Goal: Task Accomplishment & Management: Use online tool/utility

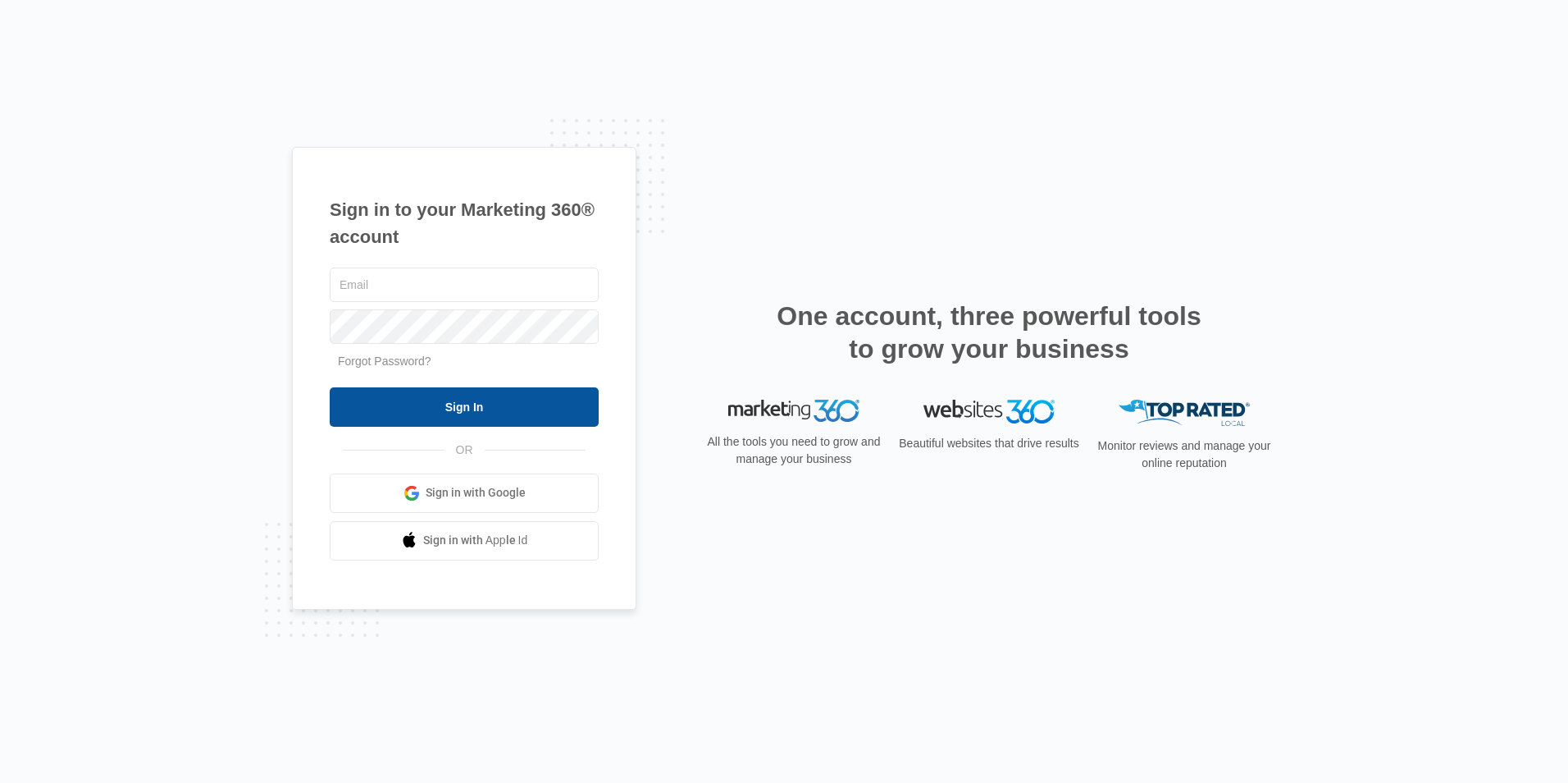
type input "[EMAIL_ADDRESS][DOMAIN_NAME]"
click at [469, 414] on input "Sign In" at bounding box center [464, 406] width 269 height 39
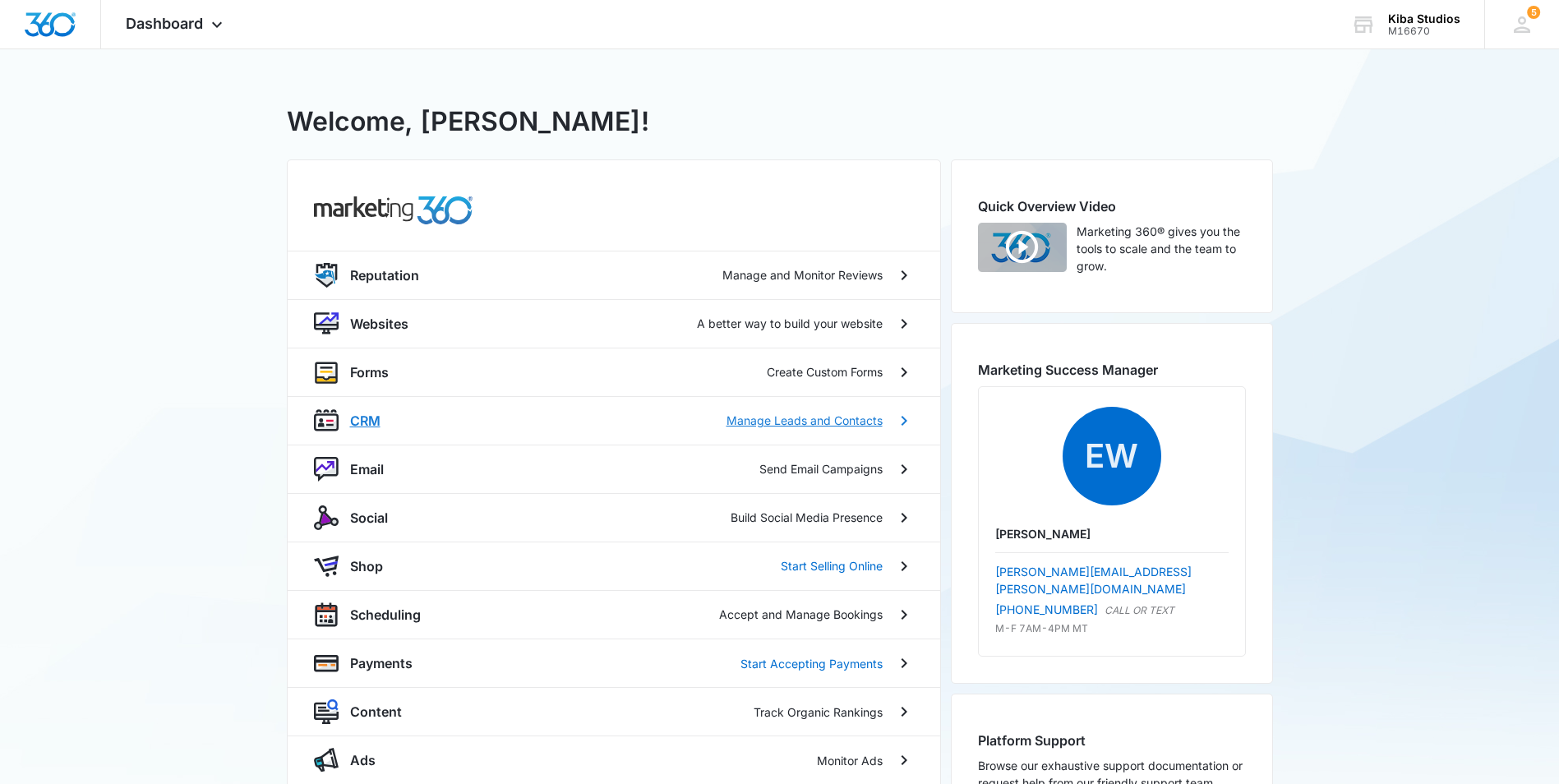
click at [377, 429] on p "CRM" at bounding box center [365, 420] width 30 height 20
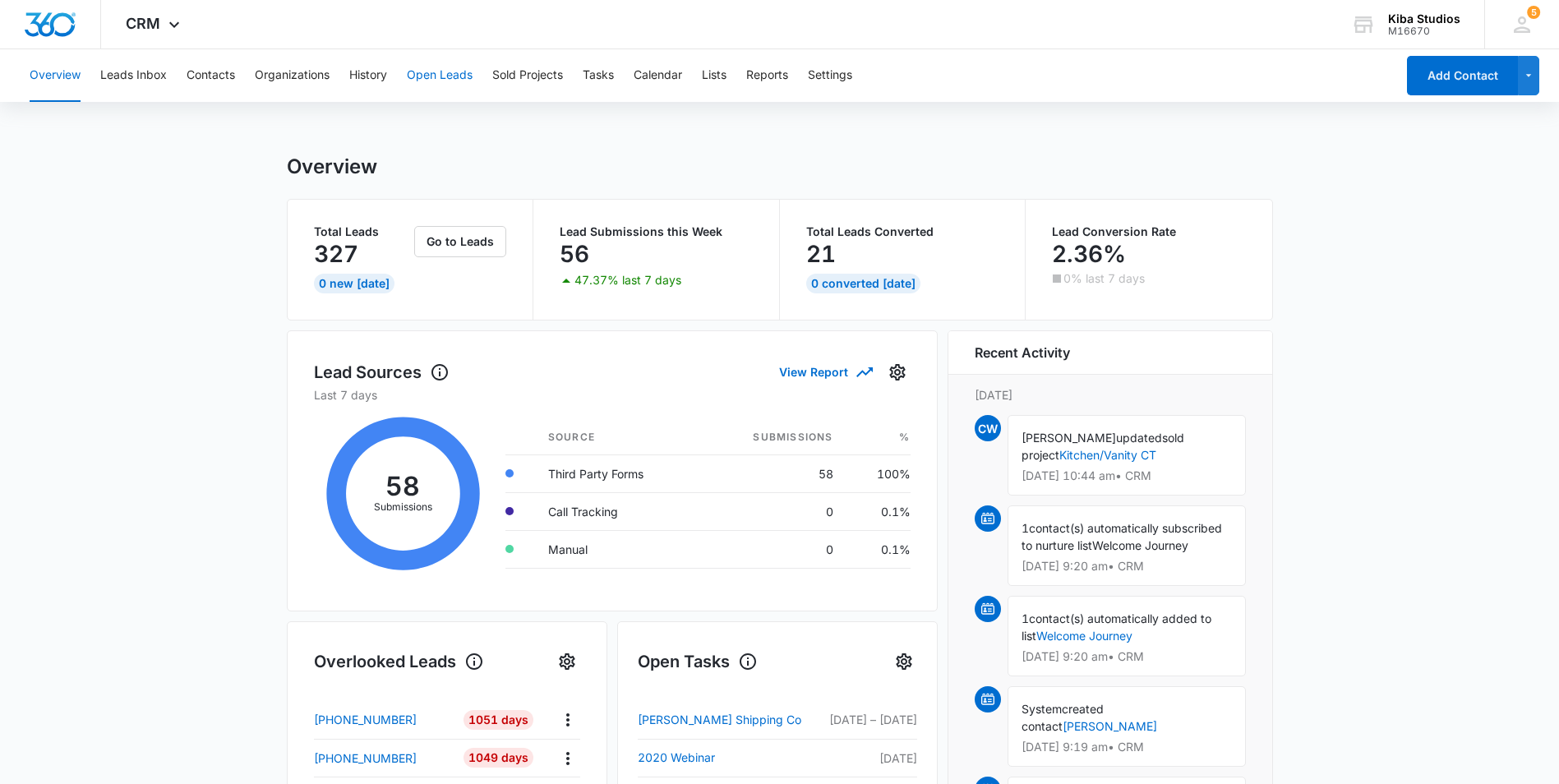
click at [432, 74] on button "Open Leads" at bounding box center [439, 75] width 66 height 52
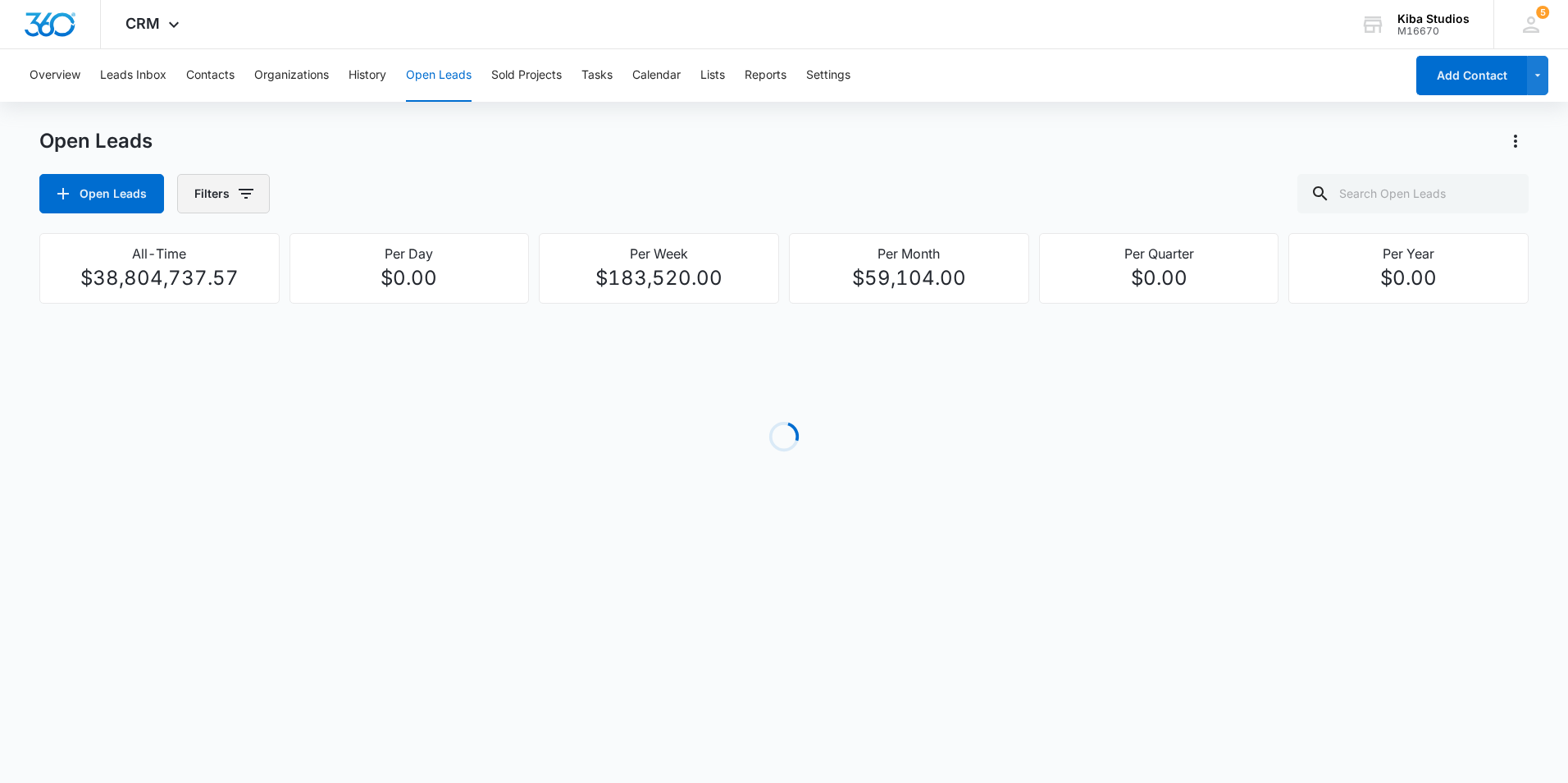
click at [241, 196] on icon "button" at bounding box center [245, 193] width 20 height 20
click at [243, 194] on icon "button" at bounding box center [246, 193] width 15 height 10
click at [367, 297] on icon "Show Assigned To filters" at bounding box center [371, 296] width 20 height 20
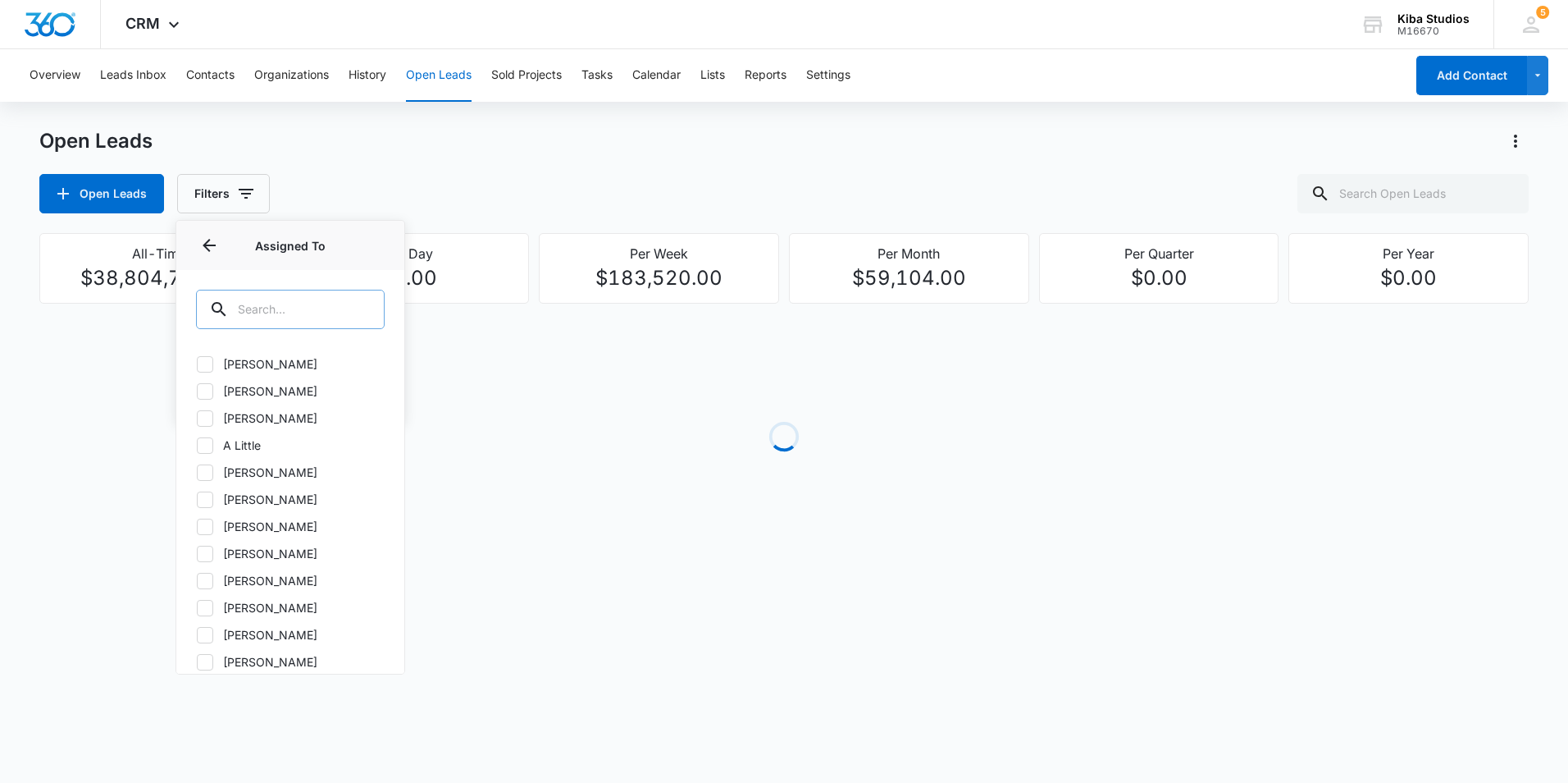
click at [309, 307] on input "text" at bounding box center [290, 308] width 188 height 39
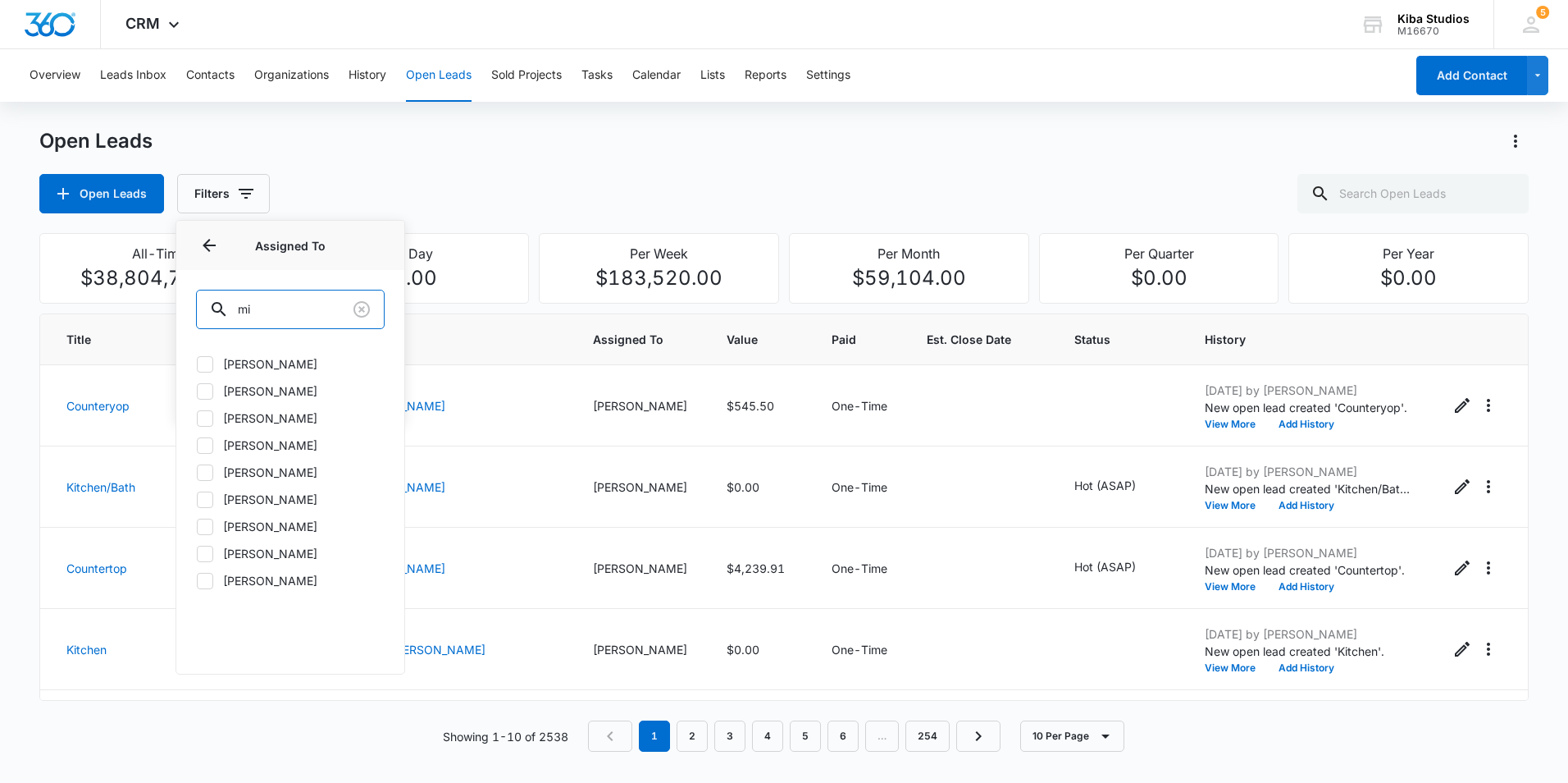
type input "mi"
click at [291, 449] on label "Michele Mann" at bounding box center [290, 445] width 188 height 17
click at [197, 445] on input "Michele Mann" at bounding box center [196, 445] width 1 height 1
checkbox input "true"
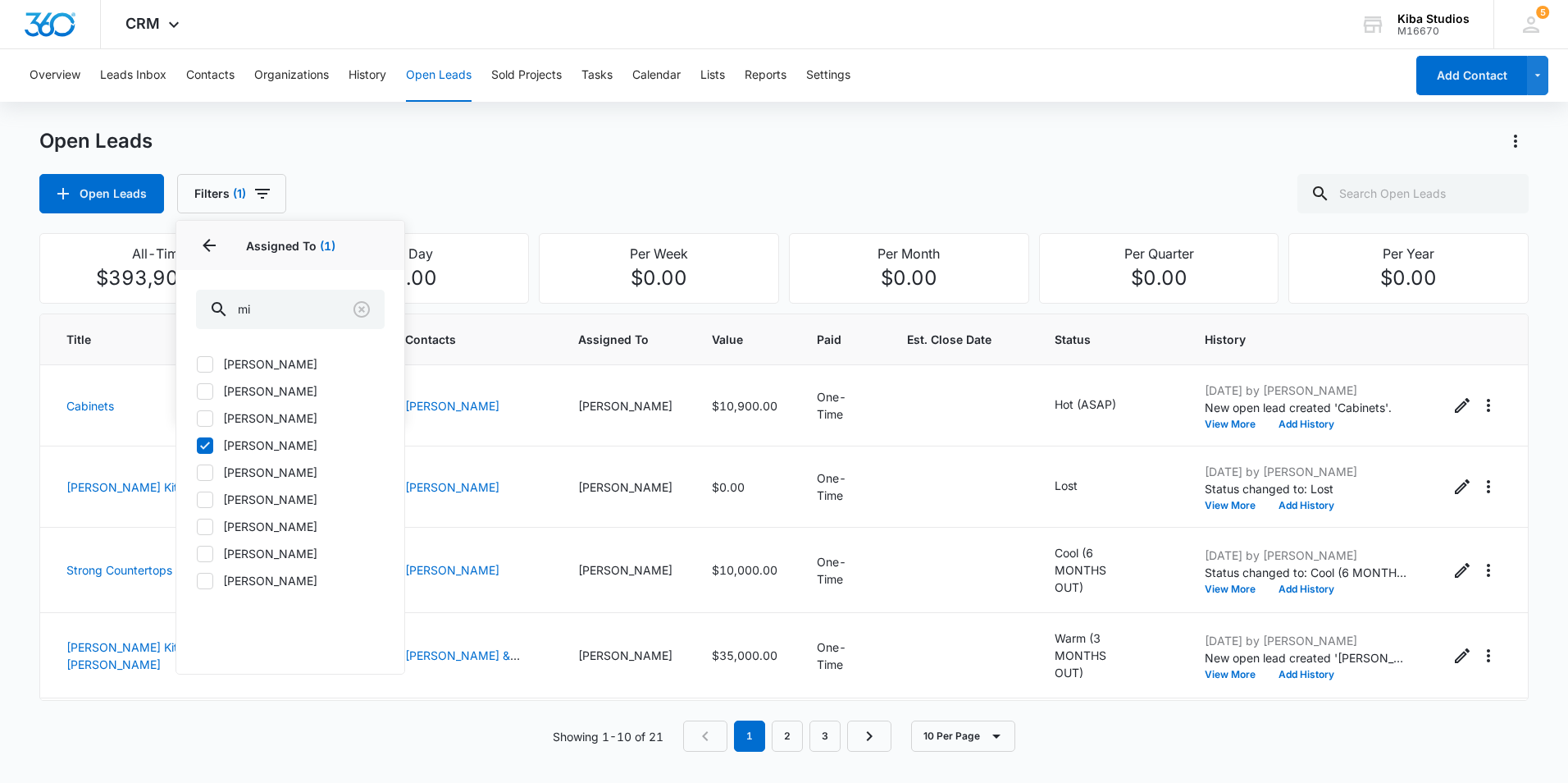
click at [516, 185] on div "Open Leads Filters (1) Assigned By Assigned To 1 Assigned To (1) mi Jami Bonnel…" at bounding box center [784, 193] width 1489 height 39
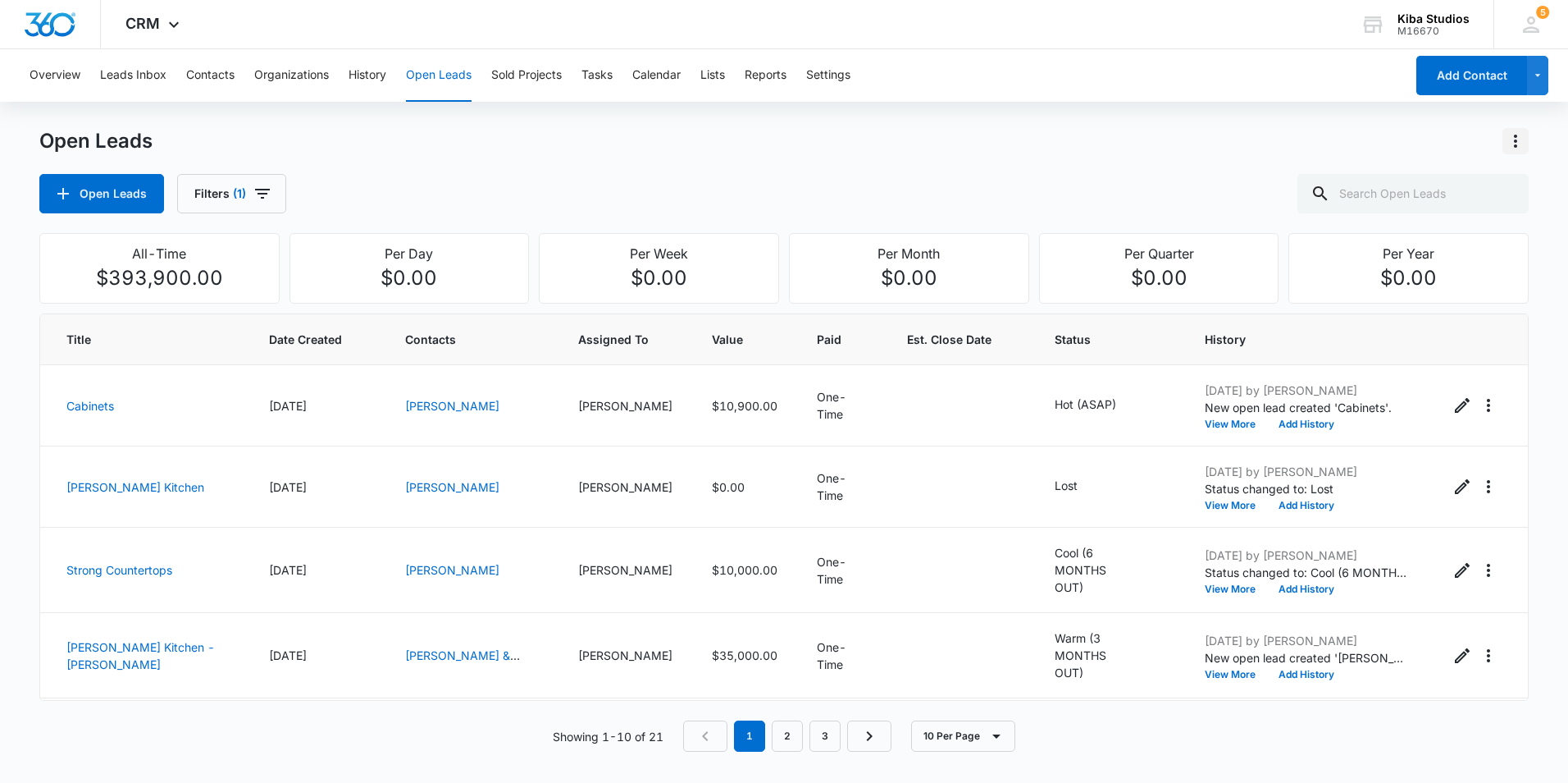
click at [1521, 133] on icon "Actions" at bounding box center [1516, 141] width 20 height 20
click at [1459, 214] on div "Export Open Leads" at bounding box center [1422, 212] width 134 height 11
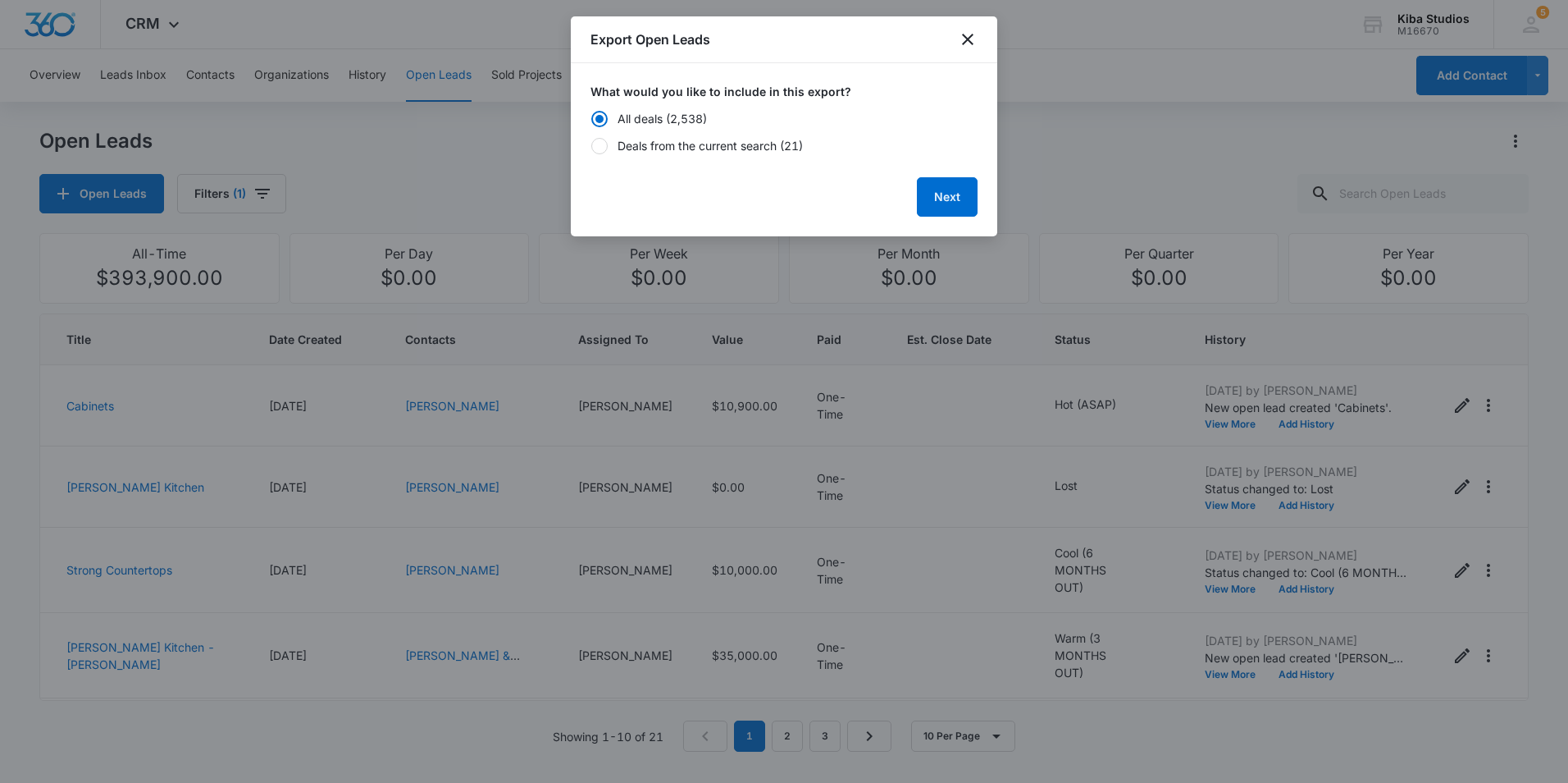
click at [643, 148] on div "Deals from the current search (21)" at bounding box center [710, 146] width 185 height 17
click at [591, 147] on input "Deals from the current search (21)" at bounding box center [590, 146] width 1 height 1
radio input "false"
radio input "true"
click at [920, 198] on button "Next" at bounding box center [947, 196] width 61 height 39
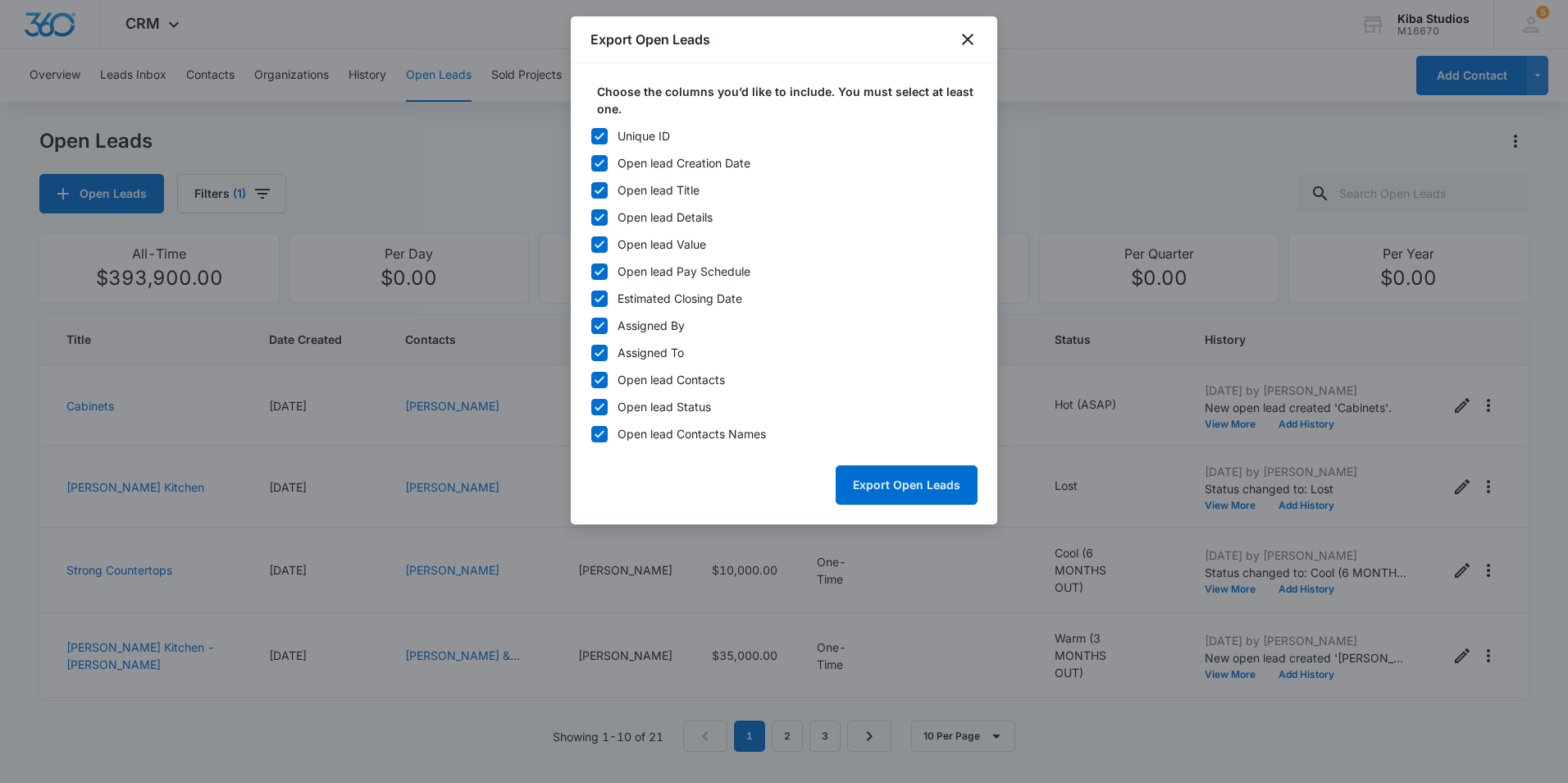
click at [605, 137] on icon at bounding box center [600, 136] width 15 height 15
click at [591, 136] on input "Unique ID" at bounding box center [590, 135] width 1 height 1
checkbox input "false"
click at [599, 323] on icon at bounding box center [600, 326] width 15 height 15
click at [591, 325] on input "Assigned By" at bounding box center [590, 325] width 1 height 1
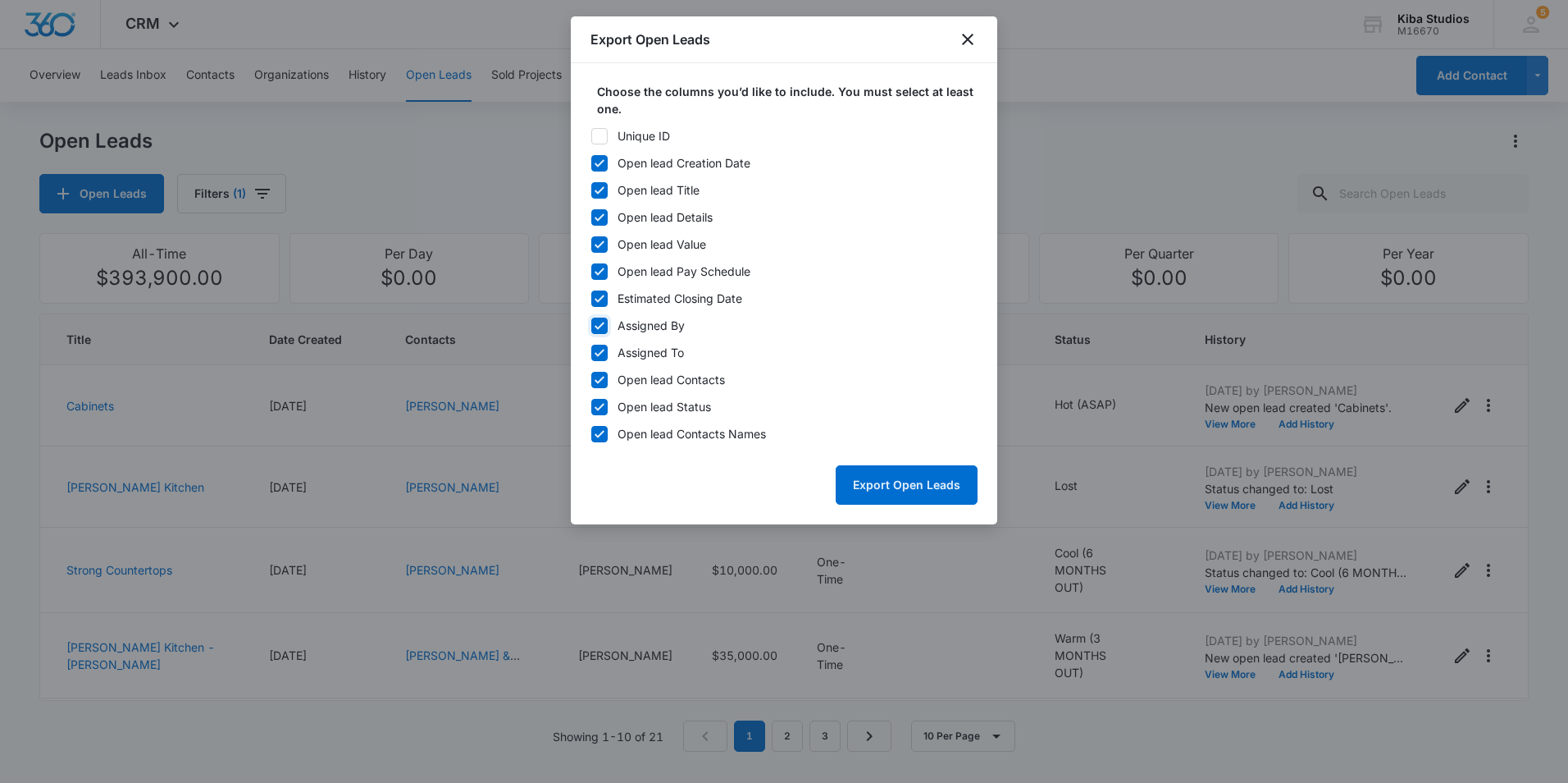
checkbox input "false"
click at [597, 358] on icon at bounding box center [600, 353] width 15 height 15
click at [591, 353] on input "Assigned To" at bounding box center [590, 352] width 1 height 1
checkbox input "false"
click at [603, 378] on icon at bounding box center [599, 380] width 10 height 8
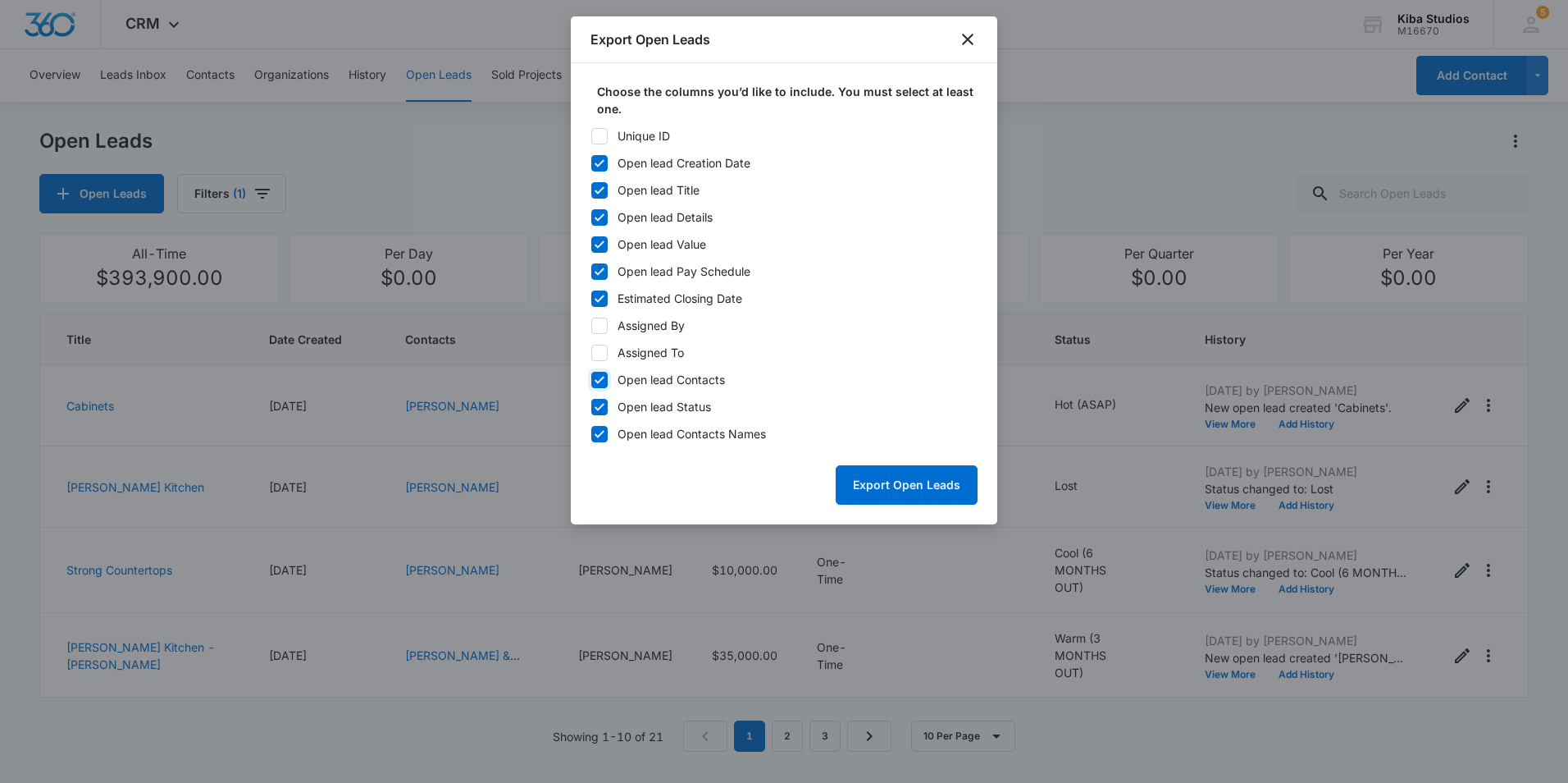
click at [591, 380] on input "Open lead Contacts" at bounding box center [590, 380] width 1 height 1
checkbox input "false"
click at [893, 486] on button "Export Open Leads" at bounding box center [906, 484] width 142 height 39
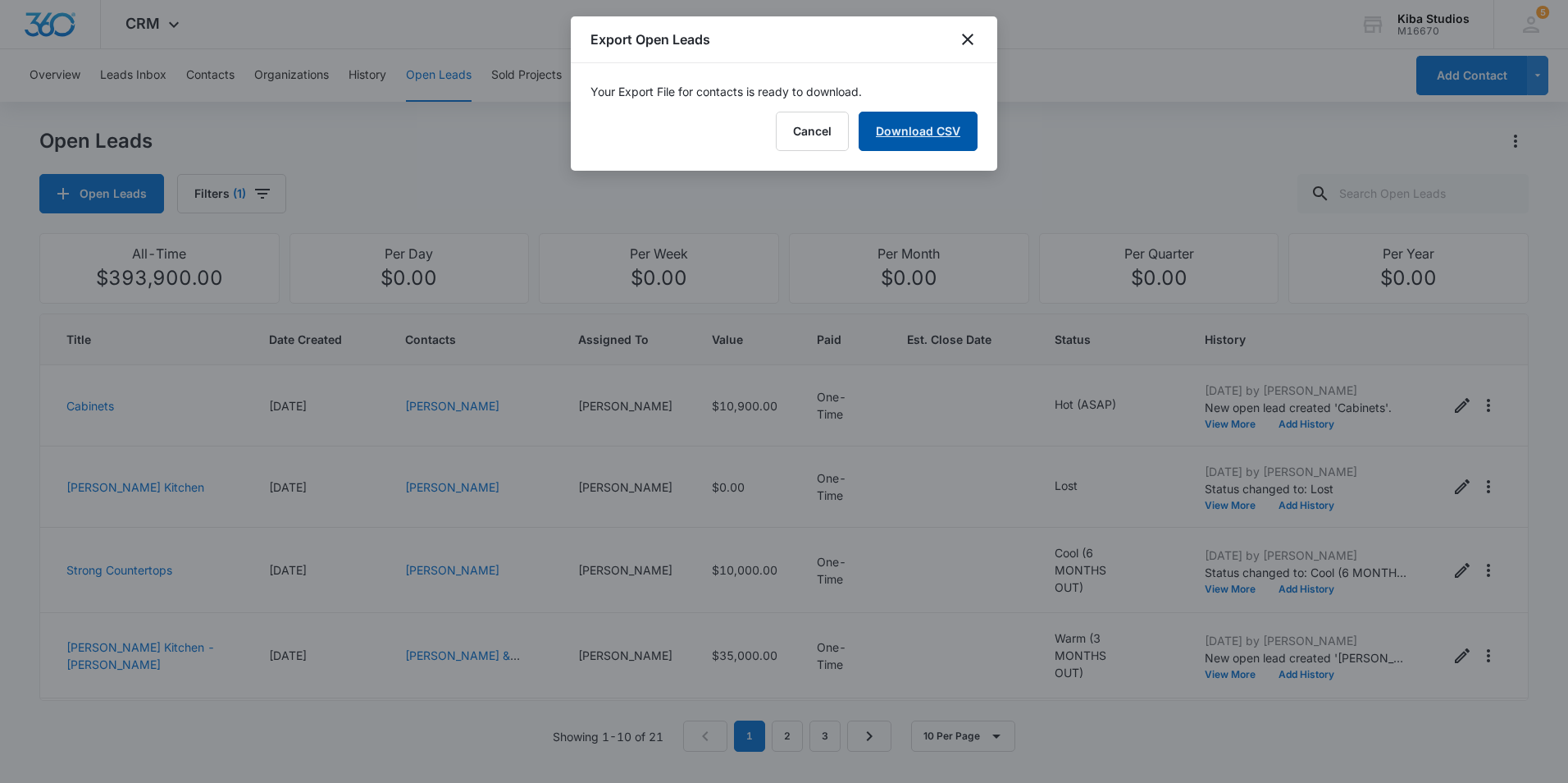
click at [939, 136] on link "Download CSV" at bounding box center [918, 130] width 119 height 39
drag, startPoint x: 964, startPoint y: 44, endPoint x: 910, endPoint y: 45, distance: 54.0
click at [964, 44] on icon "close" at bounding box center [968, 39] width 11 height 11
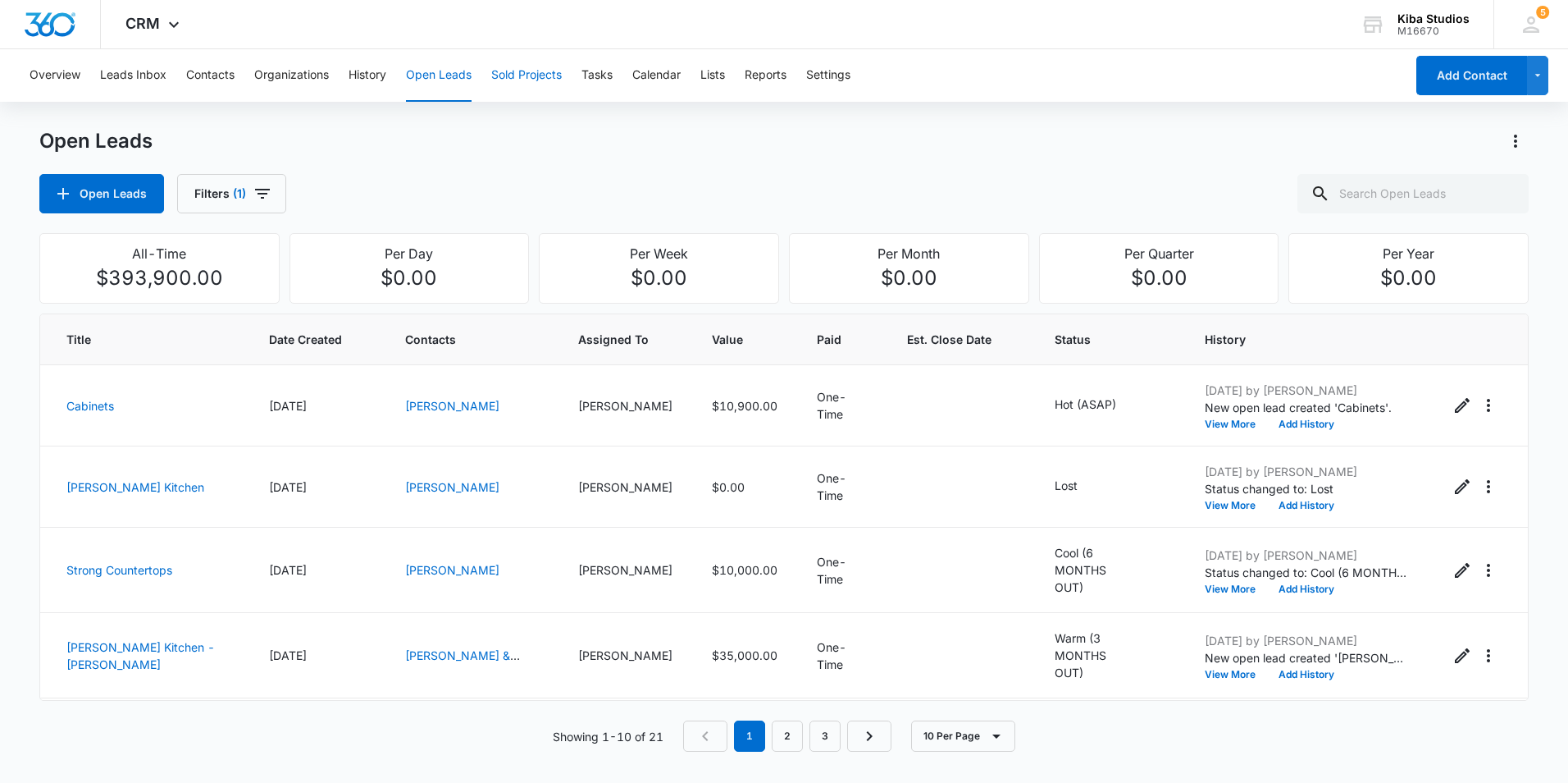
click at [552, 79] on button "Sold Projects" at bounding box center [527, 75] width 70 height 52
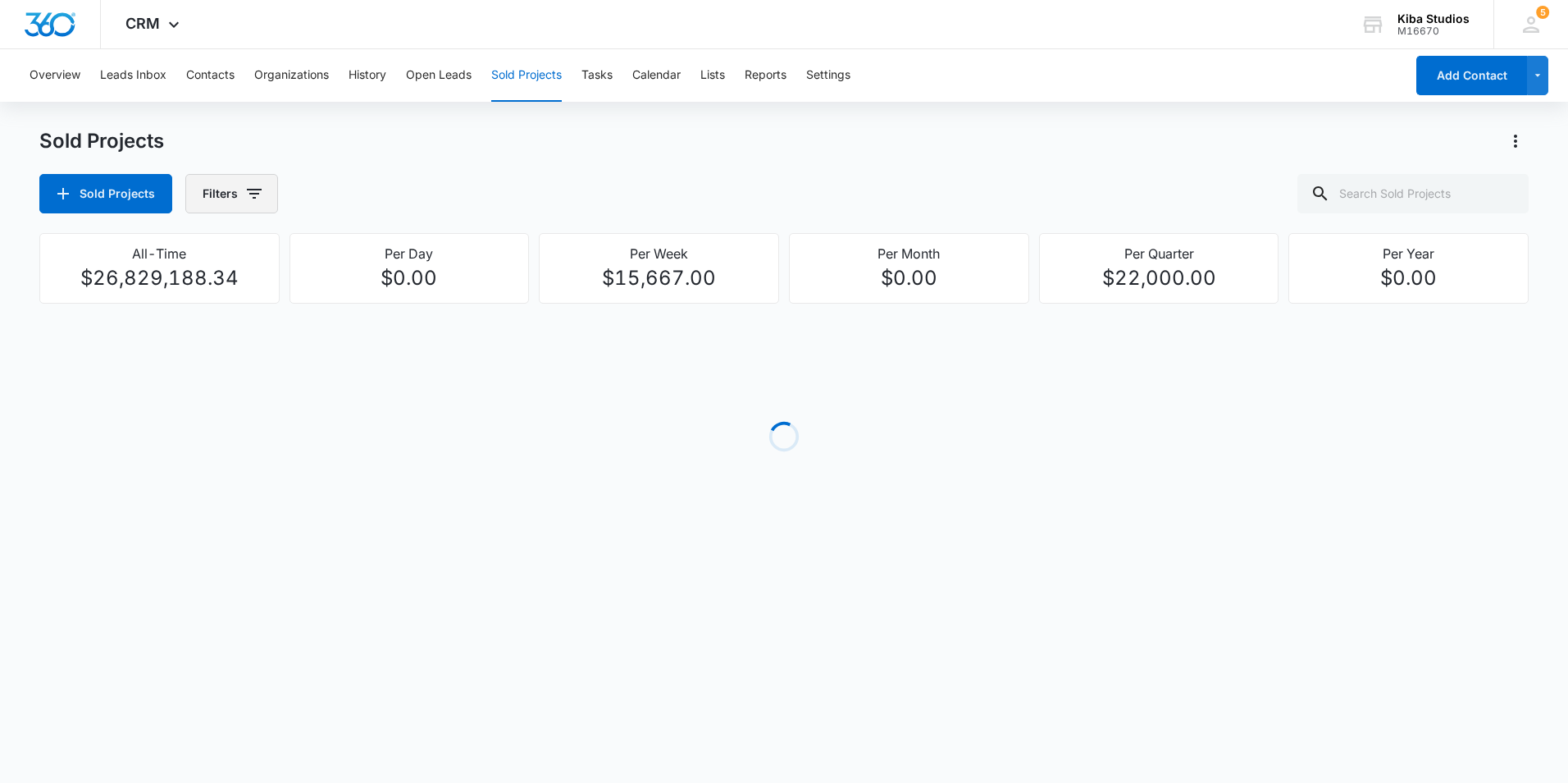
click at [247, 194] on icon "button" at bounding box center [255, 193] width 15 height 10
click at [373, 298] on icon "Show Assigned To filters" at bounding box center [378, 296] width 20 height 20
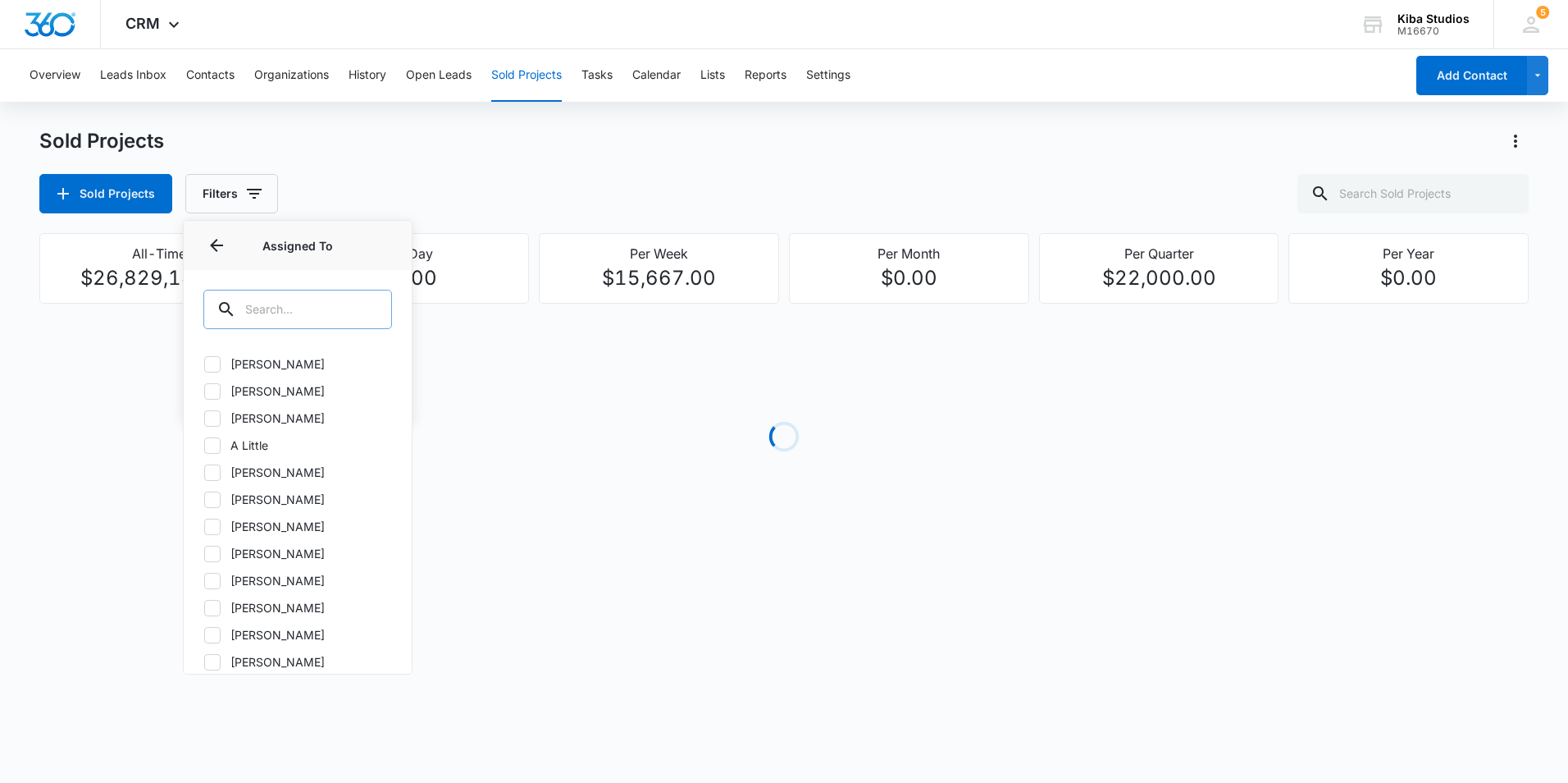
click at [327, 311] on input "text" at bounding box center [298, 308] width 188 height 39
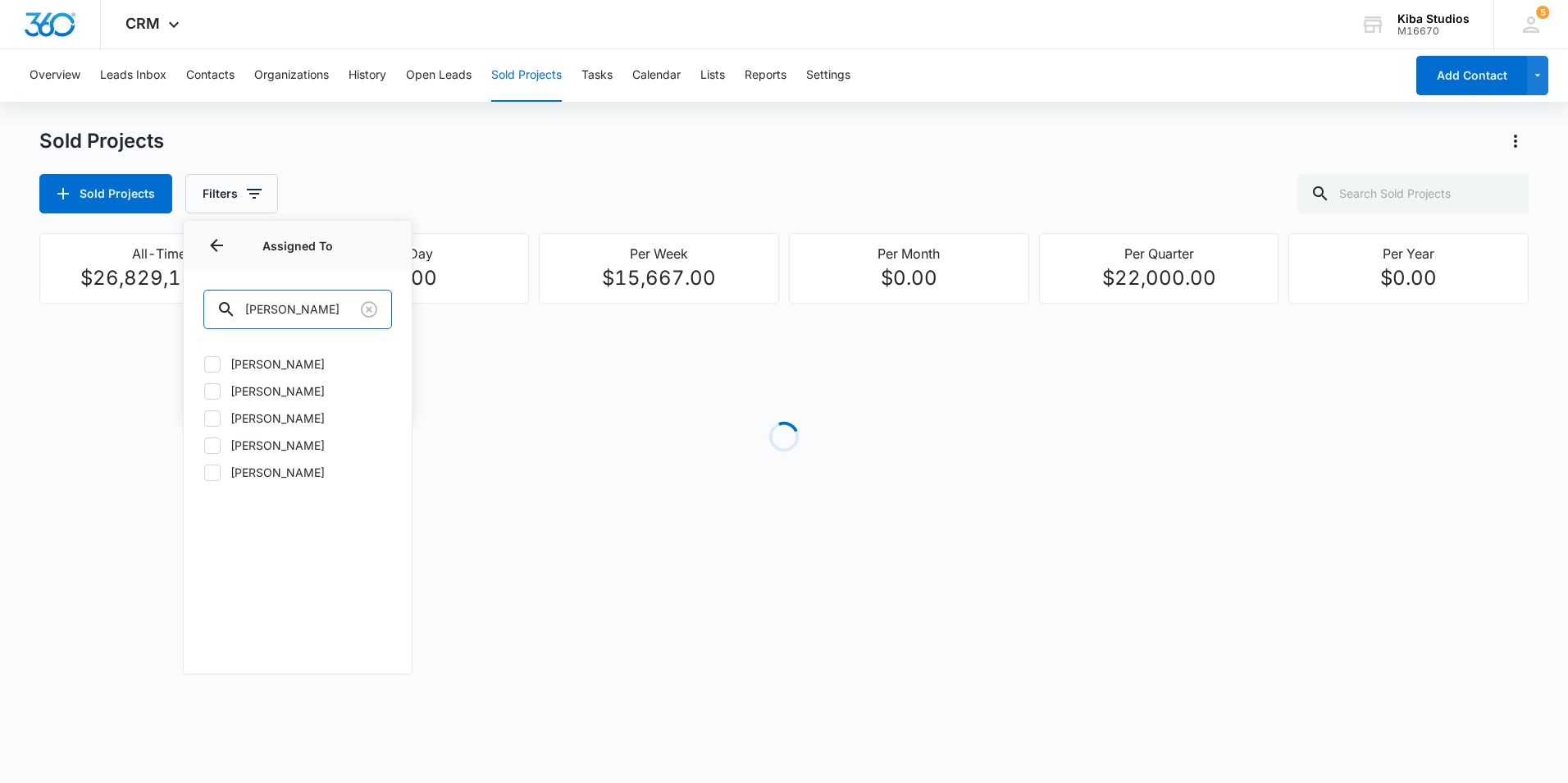
type input "michel"
click at [214, 364] on icon at bounding box center [212, 364] width 10 height 8
click at [204, 364] on input "Michele Mann" at bounding box center [203, 363] width 1 height 1
checkbox input "true"
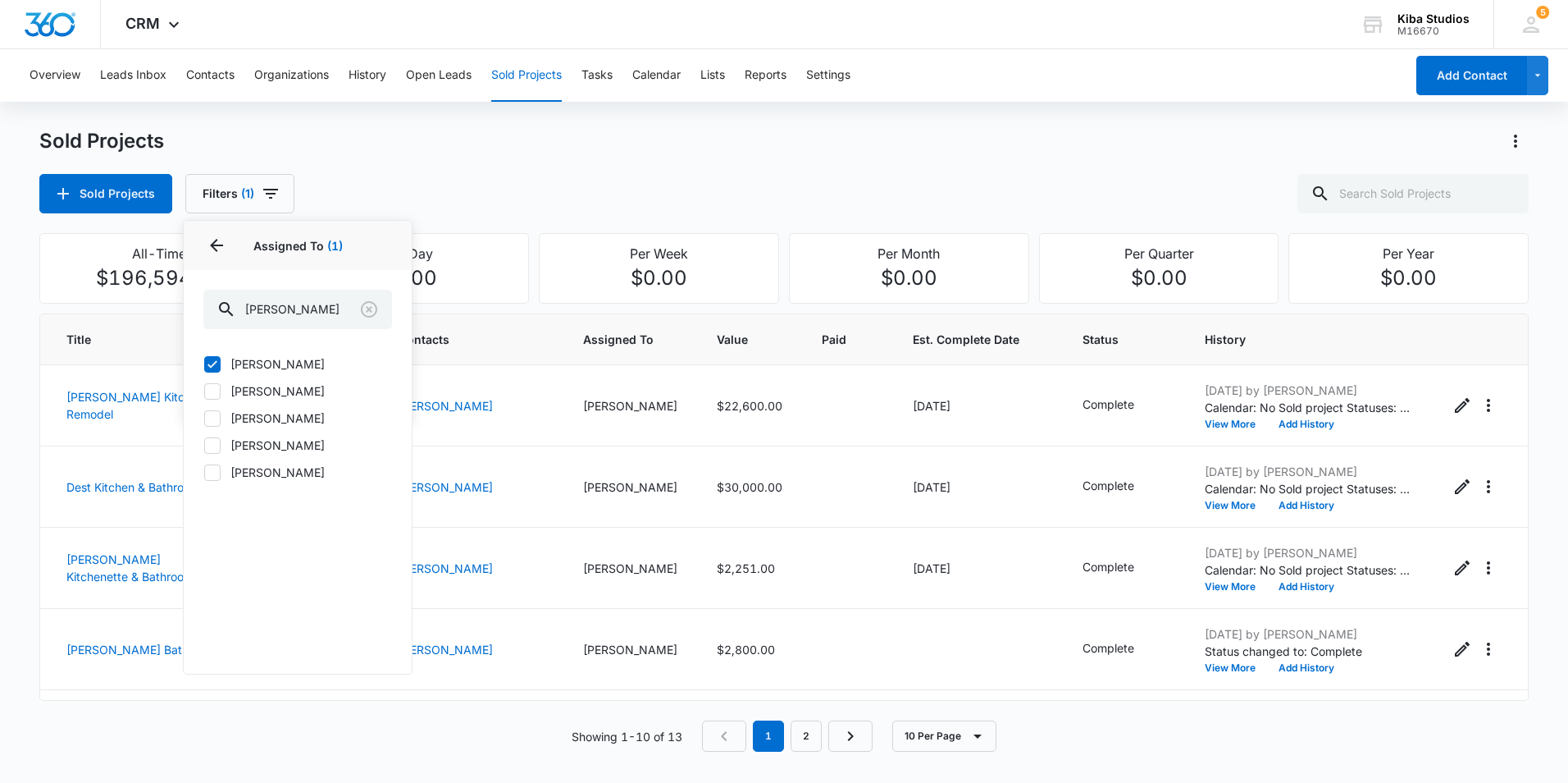
click at [719, 121] on div "Overview Leads Inbox Contacts Organizations History Open Leads Sold Projects Ta…" at bounding box center [784, 410] width 1568 height 722
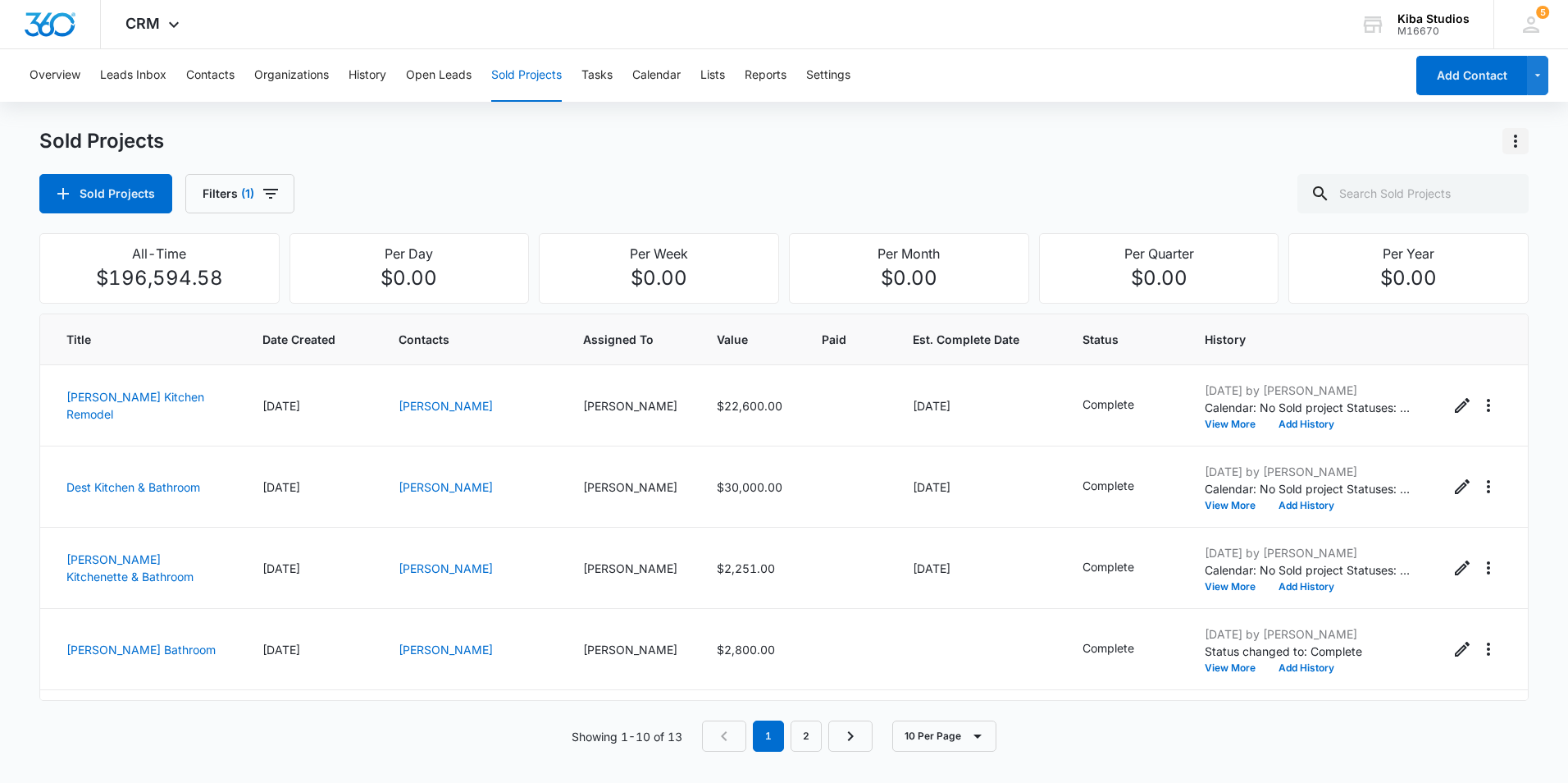
click at [1523, 137] on icon "Actions" at bounding box center [1516, 141] width 20 height 20
click at [1478, 214] on div "Export Sold Projects" at bounding box center [1420, 212] width 139 height 11
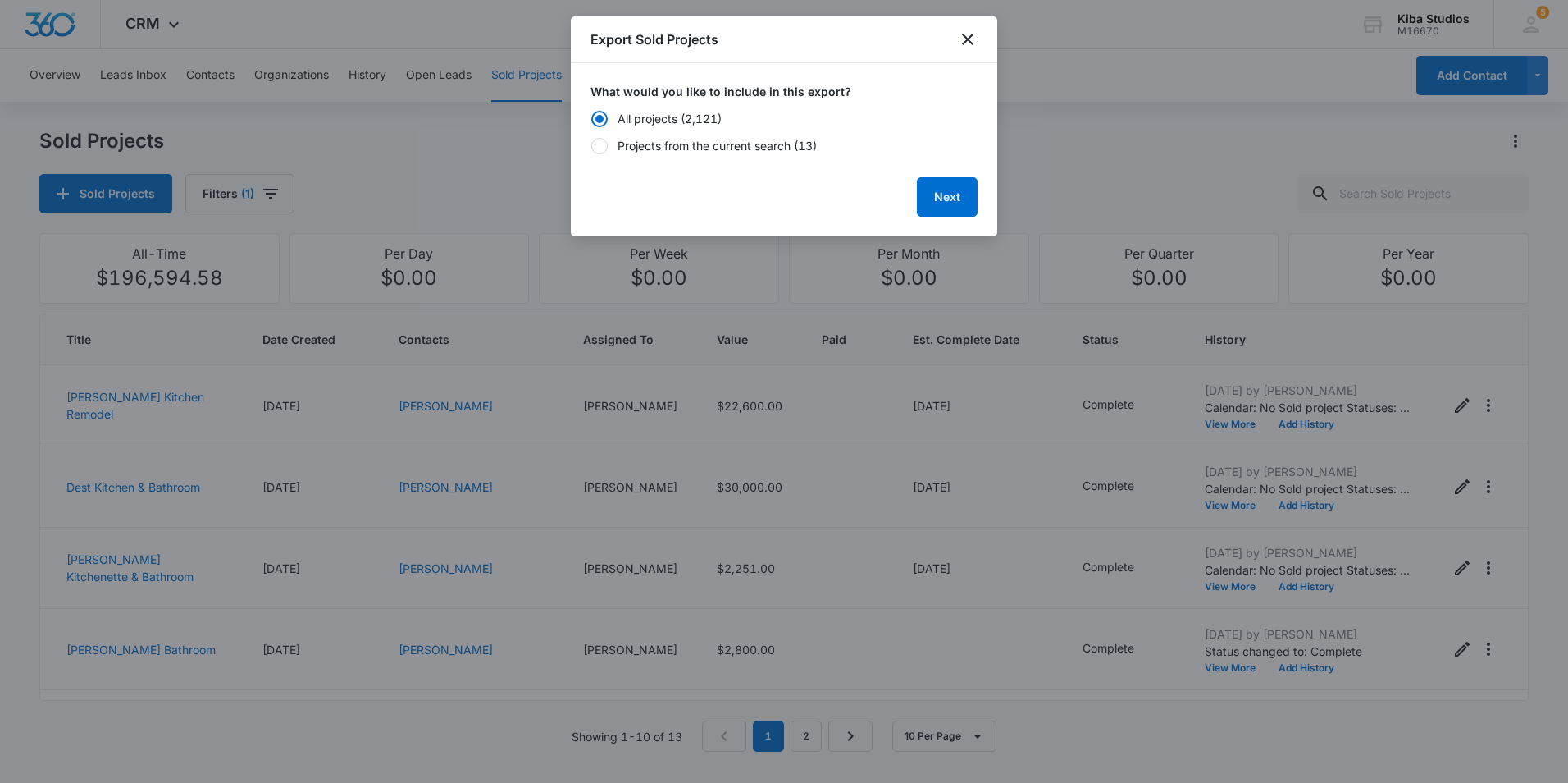
click at [761, 148] on div "Projects from the current search (13)" at bounding box center [718, 146] width 200 height 17
click at [591, 147] on input "Projects from the current search (13)" at bounding box center [590, 146] width 1 height 1
radio input "false"
radio input "true"
click at [946, 196] on button "Next" at bounding box center [947, 196] width 61 height 39
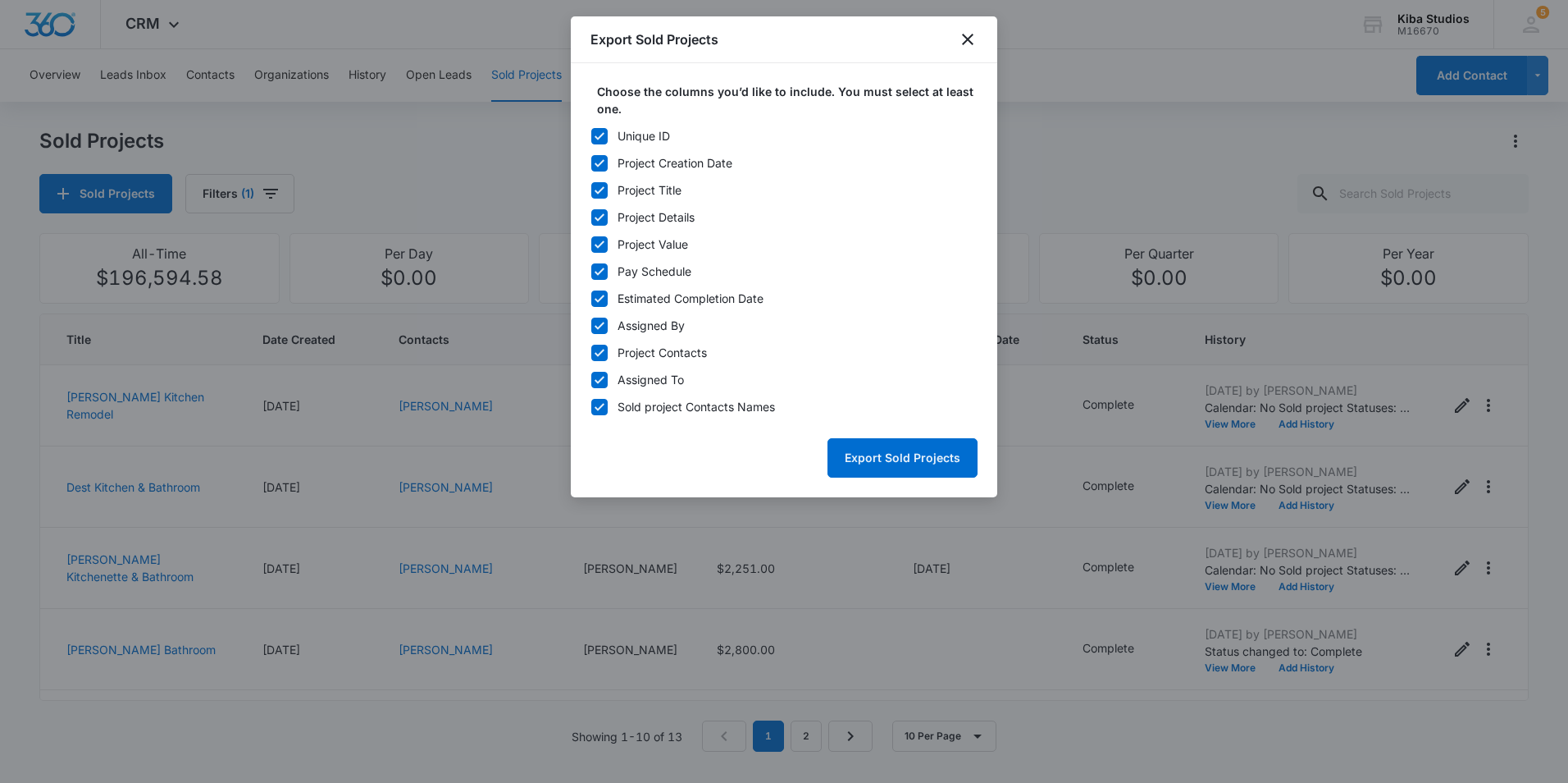
click at [596, 138] on icon at bounding box center [599, 136] width 10 height 8
click at [591, 136] on input "Unique ID" at bounding box center [590, 135] width 1 height 1
checkbox input "false"
click at [600, 324] on icon at bounding box center [600, 326] width 15 height 15
click at [591, 325] on input "Assigned By" at bounding box center [590, 325] width 1 height 1
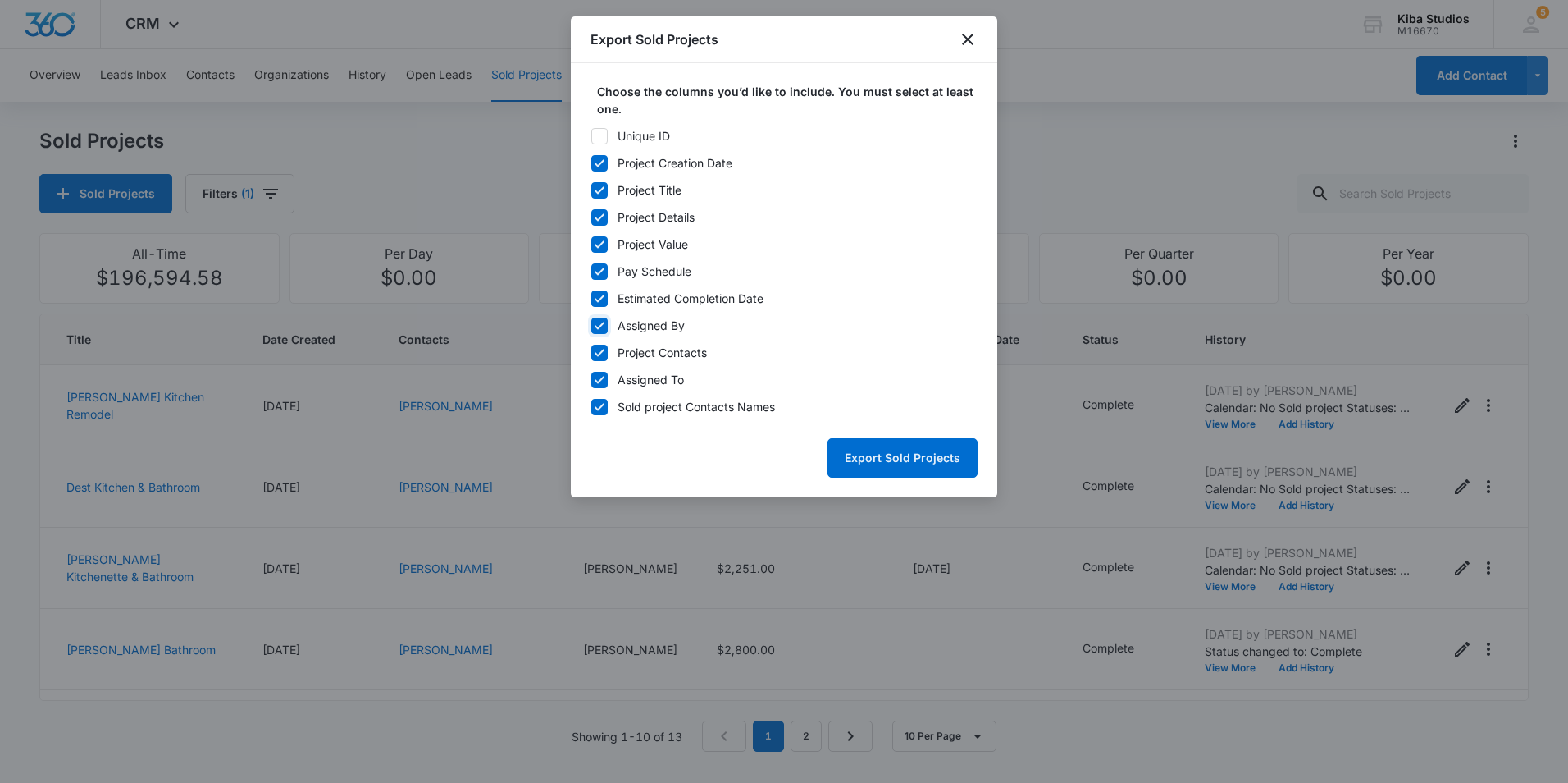
checkbox input "false"
click at [603, 352] on icon at bounding box center [600, 353] width 15 height 15
click at [591, 352] on input "Project Contacts" at bounding box center [590, 352] width 1 height 1
checkbox input "false"
click at [603, 379] on icon at bounding box center [599, 380] width 10 height 8
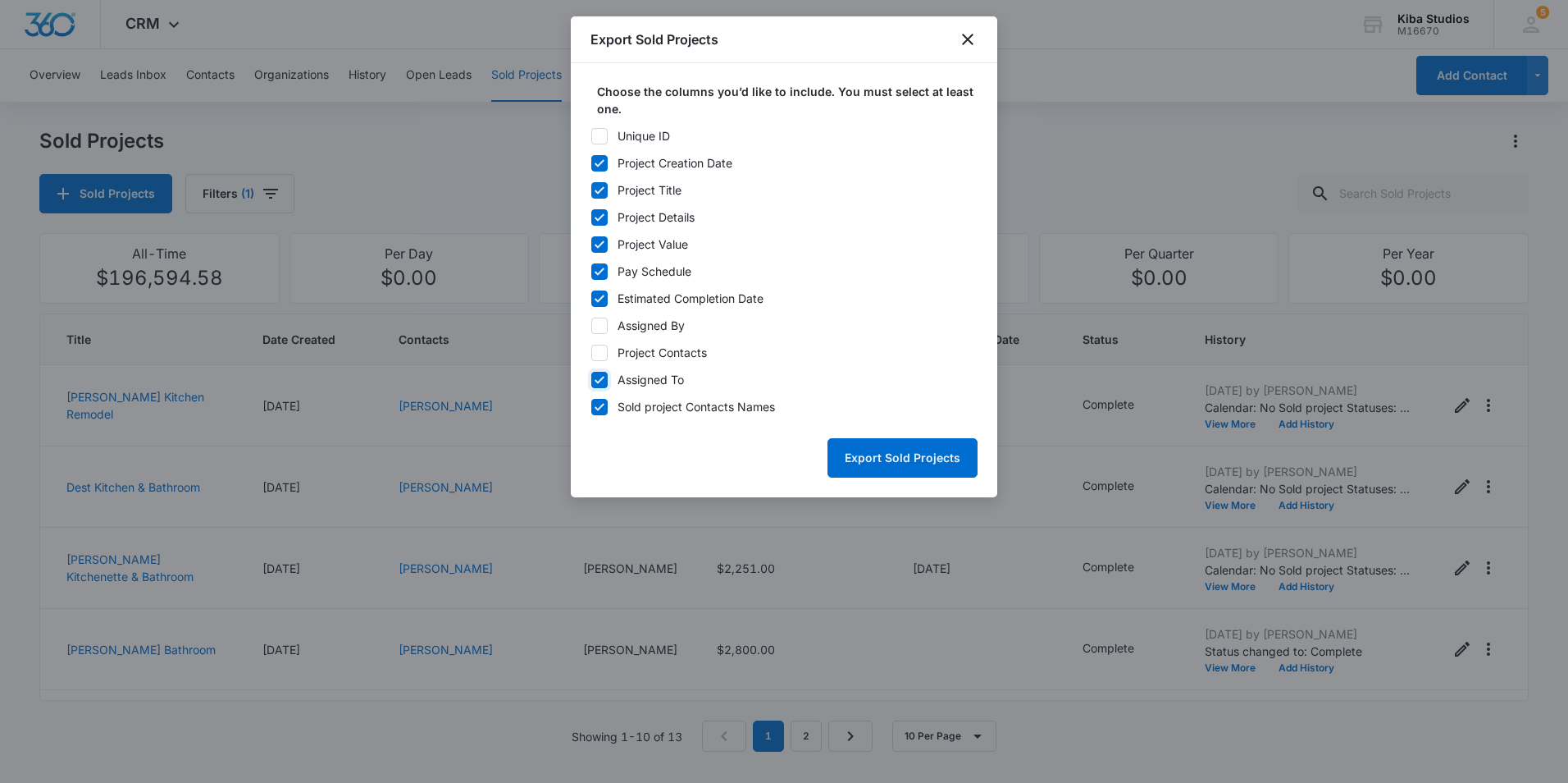
click at [591, 380] on input "Assigned To" at bounding box center [590, 380] width 1 height 1
checkbox input "false"
click at [920, 469] on button "Export Sold Projects" at bounding box center [902, 458] width 150 height 39
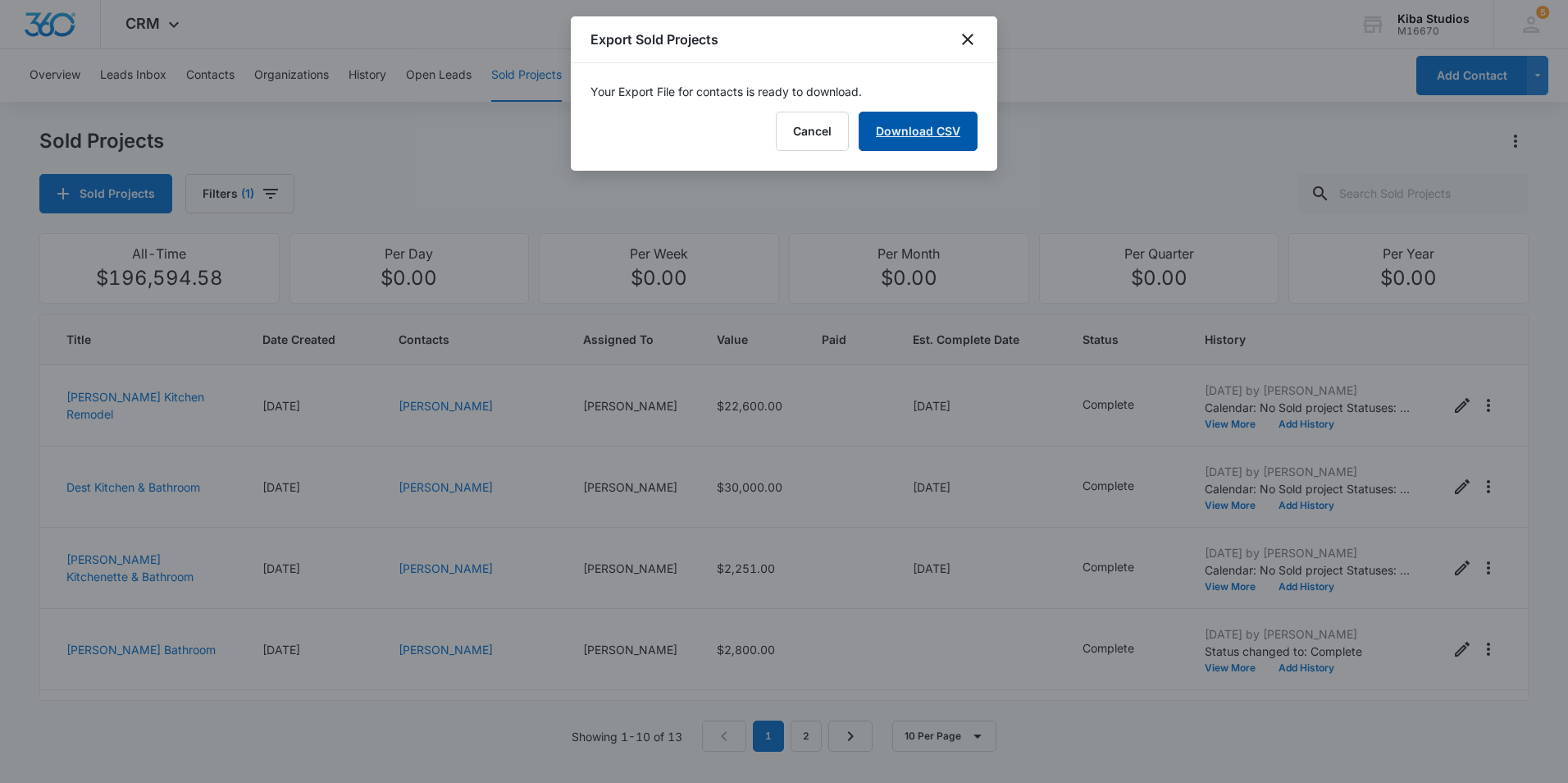
click at [910, 129] on link "Download CSV" at bounding box center [918, 130] width 119 height 39
